Goal: Browse casually: Explore the website without a specific task or goal

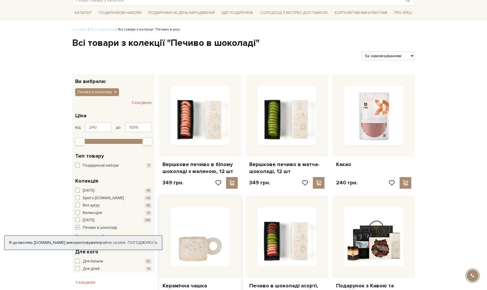
scroll to position [65, 0]
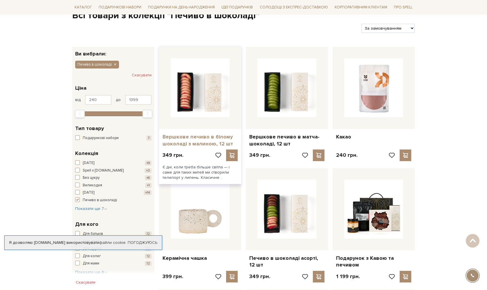
click at [192, 137] on link "Вершкове печиво в білому шоколаді з малиною, 12 шт" at bounding box center [199, 140] width 75 height 14
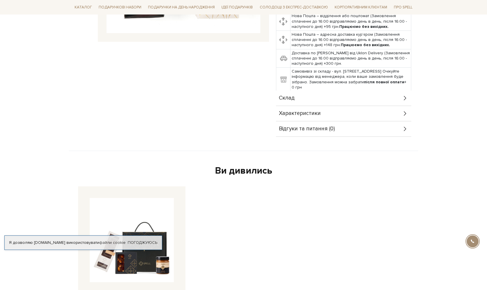
scroll to position [223, 0]
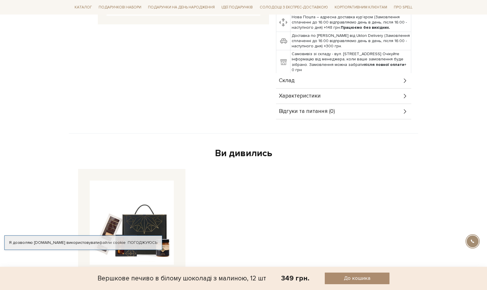
click at [311, 79] on div "Склад" at bounding box center [343, 80] width 135 height 15
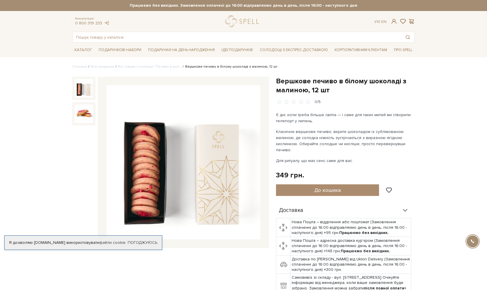
scroll to position [0, 0]
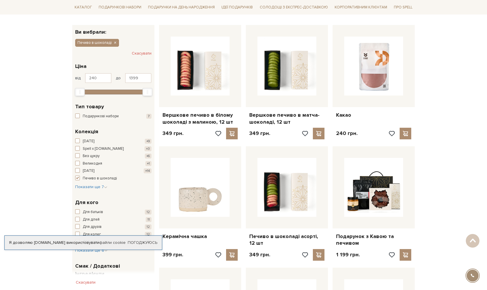
scroll to position [86, 0]
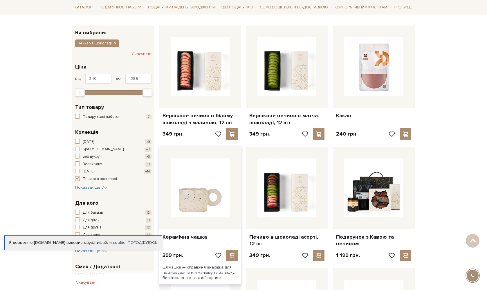
click at [197, 191] on img at bounding box center [200, 187] width 59 height 59
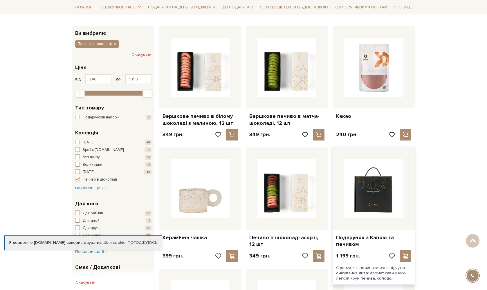
scroll to position [86, 0]
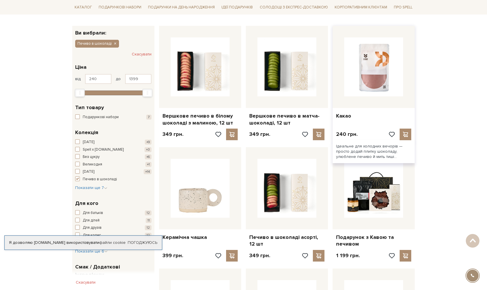
click at [372, 55] on img at bounding box center [373, 66] width 59 height 59
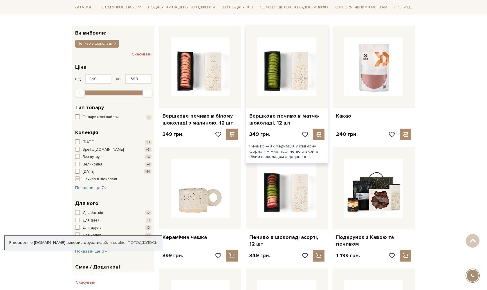
scroll to position [86, 0]
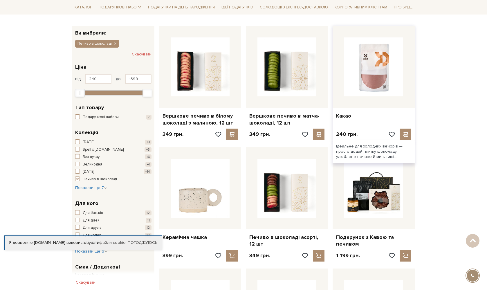
click at [385, 80] on img at bounding box center [373, 66] width 59 height 59
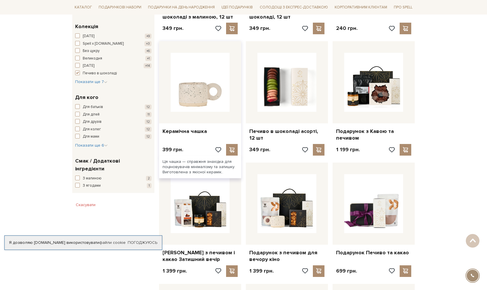
scroll to position [190, 0]
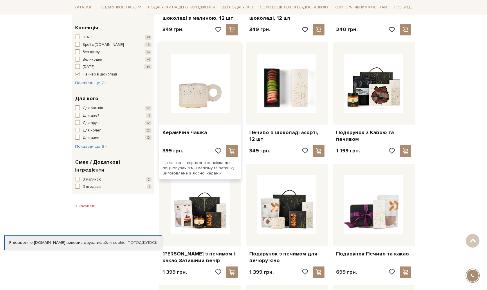
click at [196, 99] on img at bounding box center [200, 83] width 59 height 59
